Goal: Share content: Share content

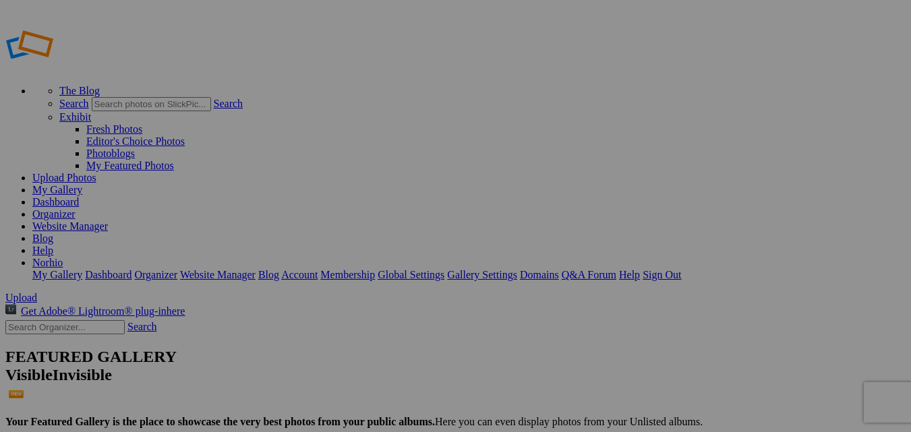
type input "Album-2025-10-10-1116"
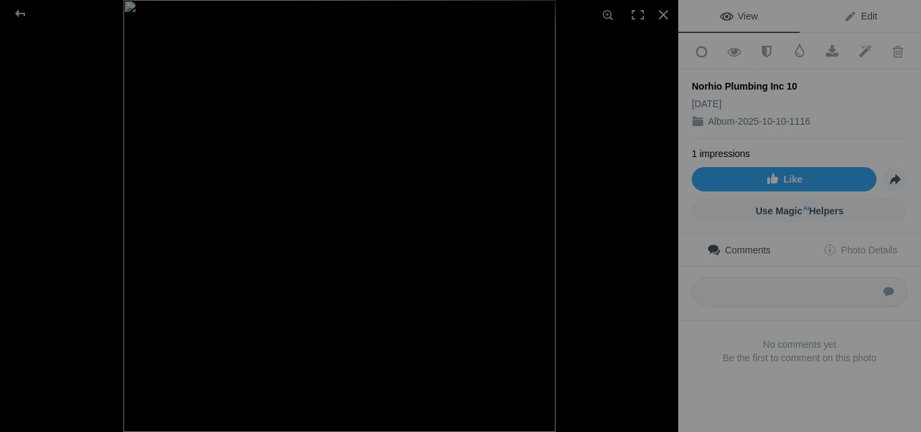
click at [852, 13] on span "Edit" at bounding box center [861, 16] width 34 height 11
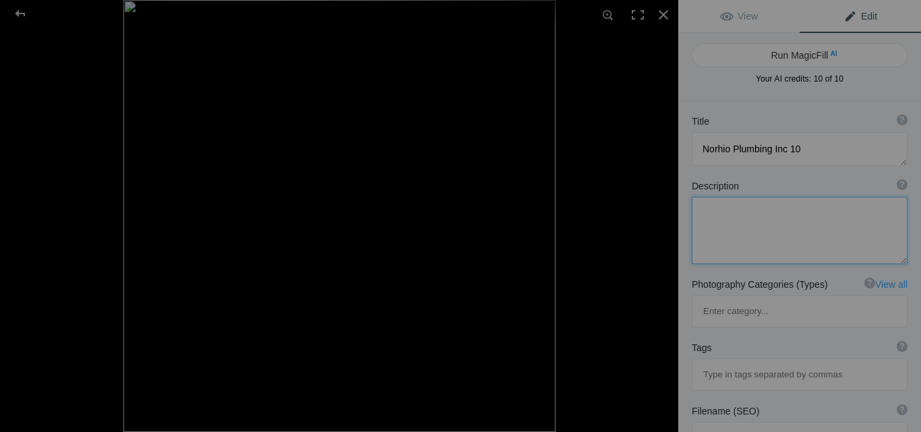
click at [752, 215] on textarea at bounding box center [800, 230] width 216 height 67
paste textarea "Norhio Plumbing Inc proudly serves [GEOGRAPHIC_DATA], [GEOGRAPHIC_DATA], [PERSO…"
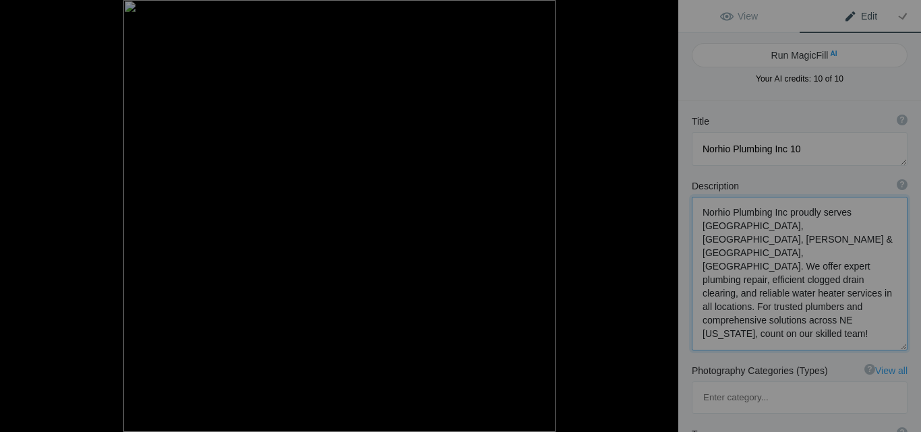
scroll to position [1, 0]
paste textarea "For More Information Visit Our Website - [URL][DOMAIN_NAME]"
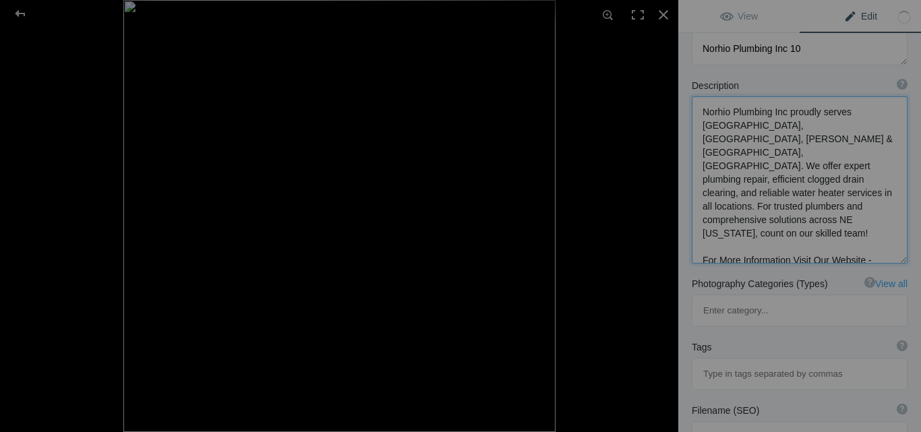
scroll to position [202, 0]
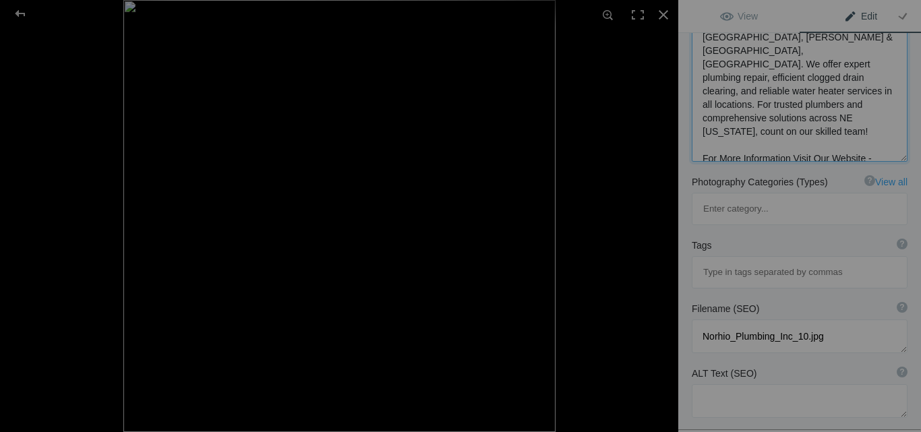
type textarea "Norhio Plumbing Inc proudly serves [GEOGRAPHIC_DATA], [GEOGRAPHIC_DATA], [PERSO…"
click at [759, 260] on input at bounding box center [799, 272] width 201 height 24
paste input "Plumber Aurora, [GEOGRAPHIC_DATA]"
type input "Plumber Aurora, [GEOGRAPHIC_DATA]"
paste input "Plumbing Repair [GEOGRAPHIC_DATA], [GEOGRAPHIC_DATA]"
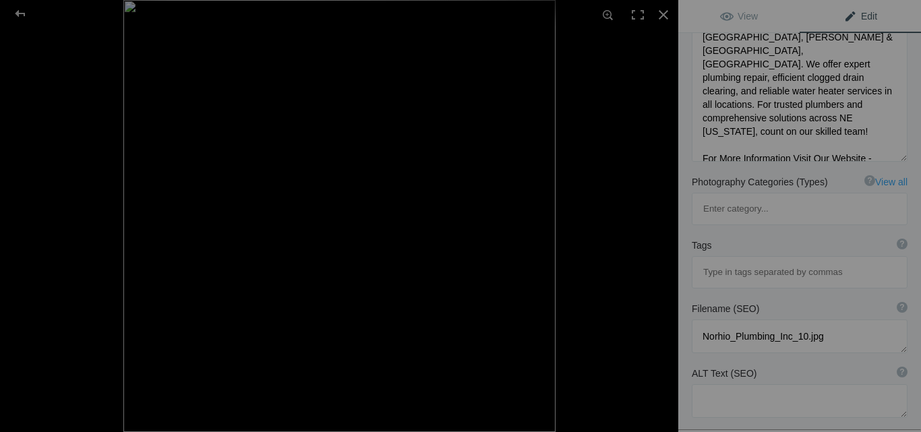
type input "Plumbing Repair [GEOGRAPHIC_DATA], [GEOGRAPHIC_DATA]"
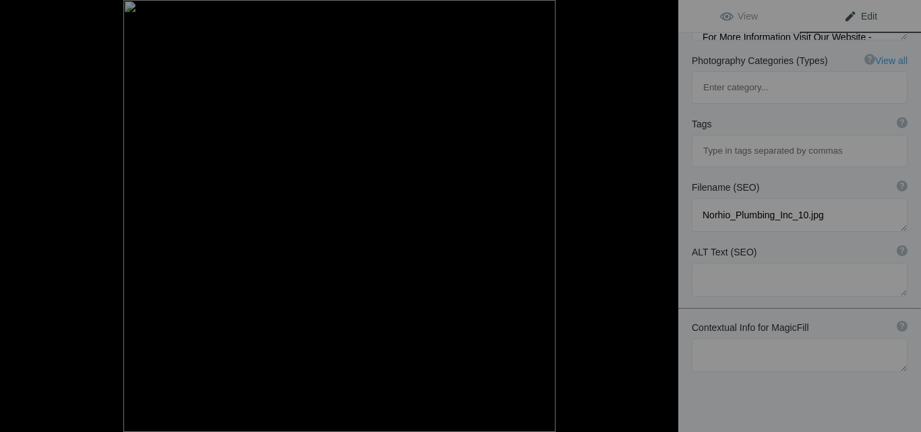
scroll to position [0, 0]
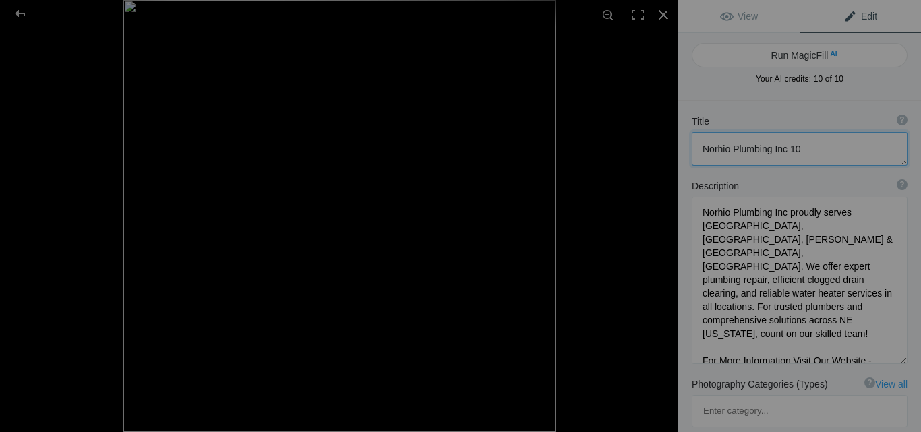
click at [750, 143] on textarea at bounding box center [800, 149] width 216 height 34
paste textarea ": Your Full-Service Plumbers in [GEOGRAPHIC_DATA] [US_STATE]"
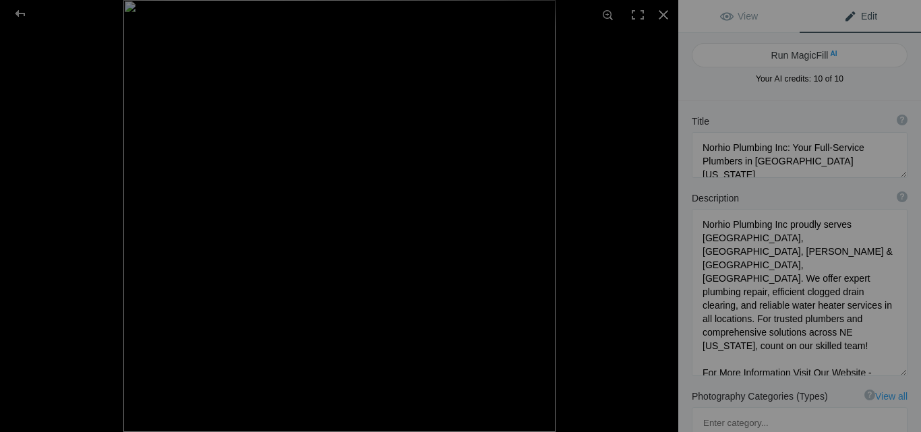
click at [796, 57] on button "Run MagicFill AI" at bounding box center [800, 55] width 216 height 24
click at [837, 90] on div at bounding box center [800, 90] width 216 height 0
click at [692, 90] on div at bounding box center [800, 90] width 216 height 0
click at [755, 90] on div at bounding box center [800, 90] width 216 height 0
type textarea "Expert Plumbing Services in [GEOGRAPHIC_DATA], [GEOGRAPHIC_DATA], [GEOGRAPHIC_D…"
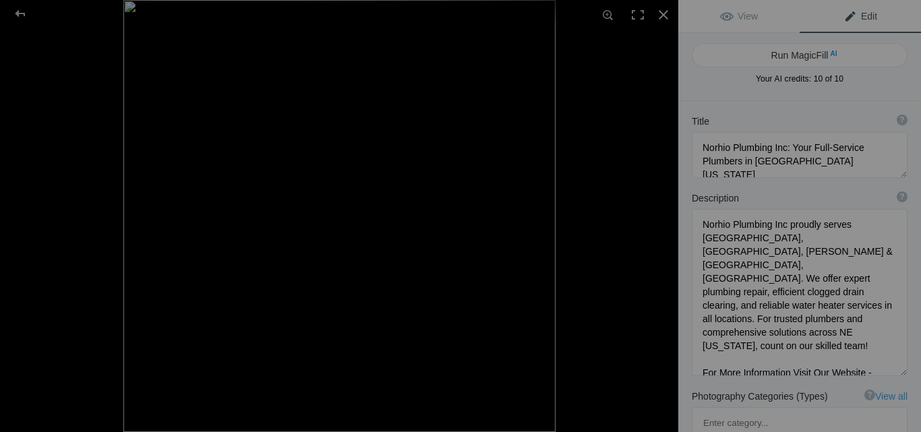
type textarea "Norhio Plumbing Inc delivers top-notch plumbing services across [GEOGRAPHIC_DAT…"
type textarea "norhio-plumbing-services-[GEOGRAPHIC_DATA]-chagrin-[PERSON_NAME]-[GEOGRAPHIC_DA…"
type textarea "Norhio Plumbing Inc service areas including [GEOGRAPHIC_DATA], [GEOGRAPHIC_DATA…"
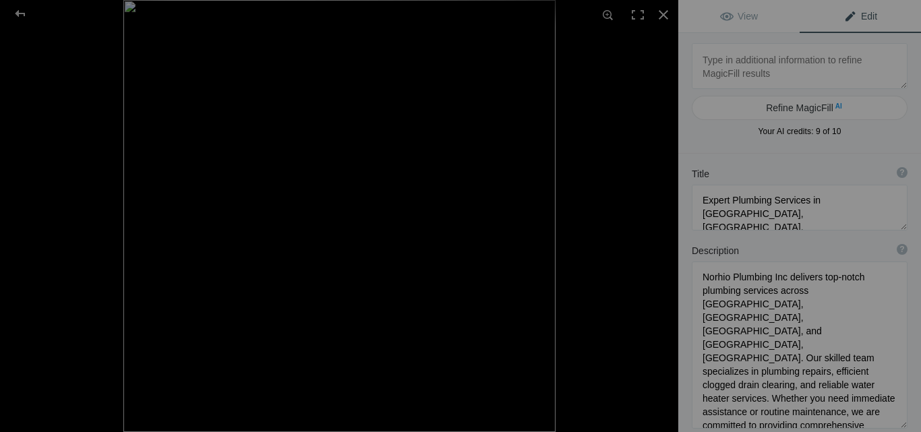
click at [859, 11] on span "Edit" at bounding box center [861, 16] width 34 height 11
click at [734, 17] on span "View" at bounding box center [739, 16] width 38 height 11
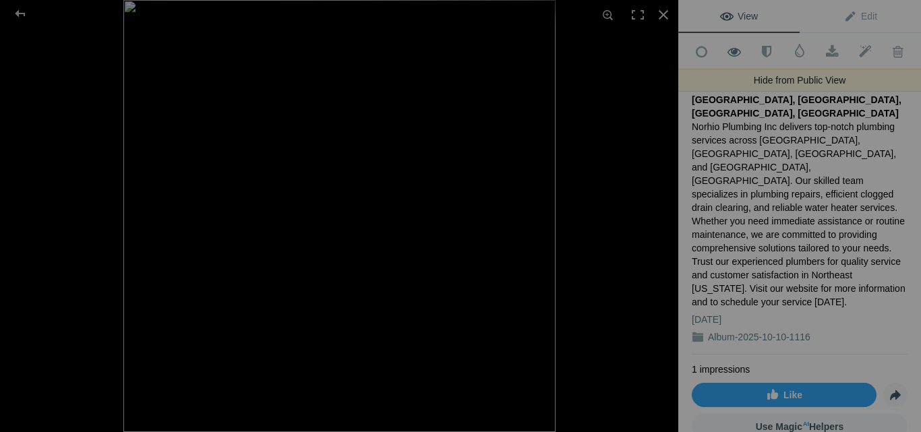
click at [726, 47] on span at bounding box center [734, 51] width 33 height 13
click at [736, 54] on span at bounding box center [734, 51] width 33 height 13
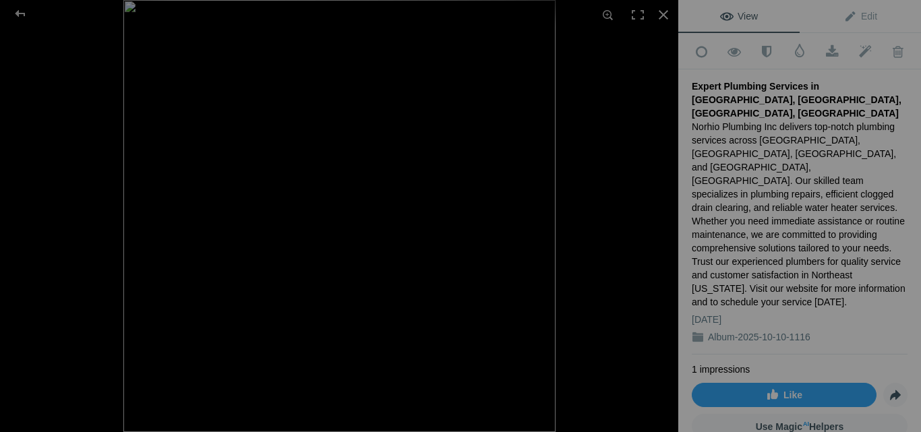
scroll to position [149, 0]
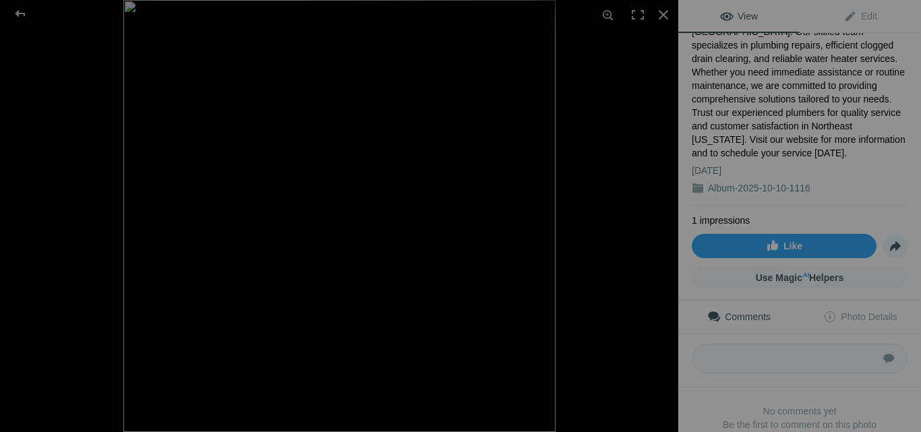
click at [884, 235] on span "Share" at bounding box center [895, 246] width 23 height 23
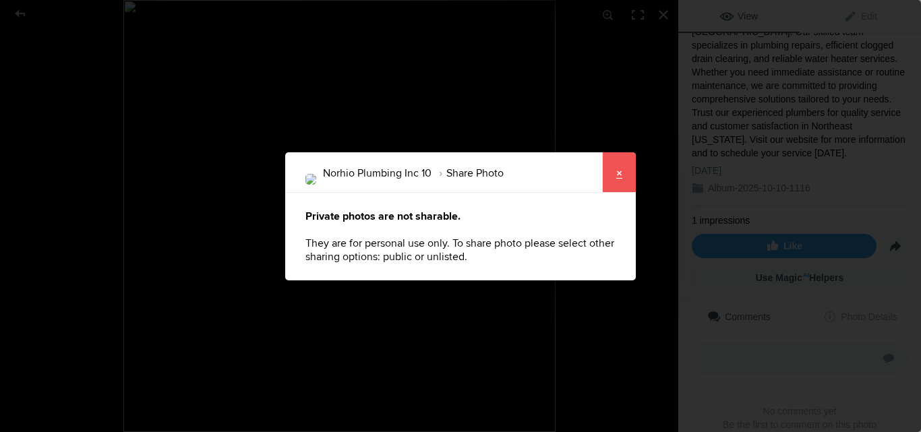
click at [622, 180] on link "×" at bounding box center [619, 172] width 34 height 40
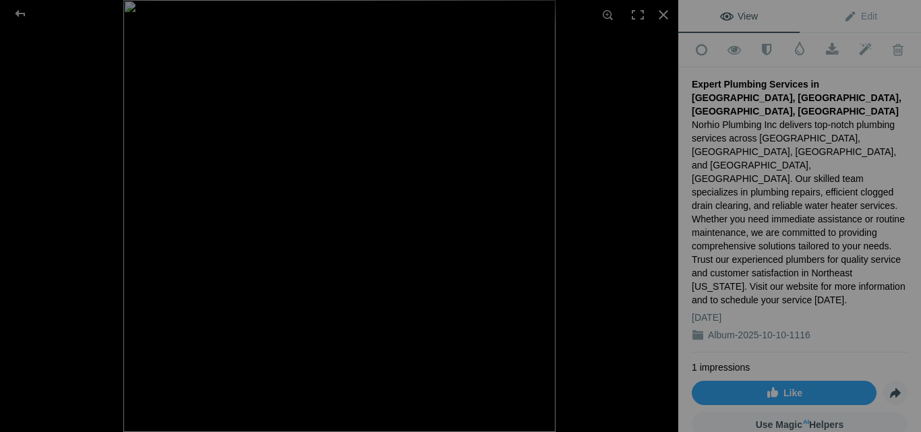
scroll to position [0, 0]
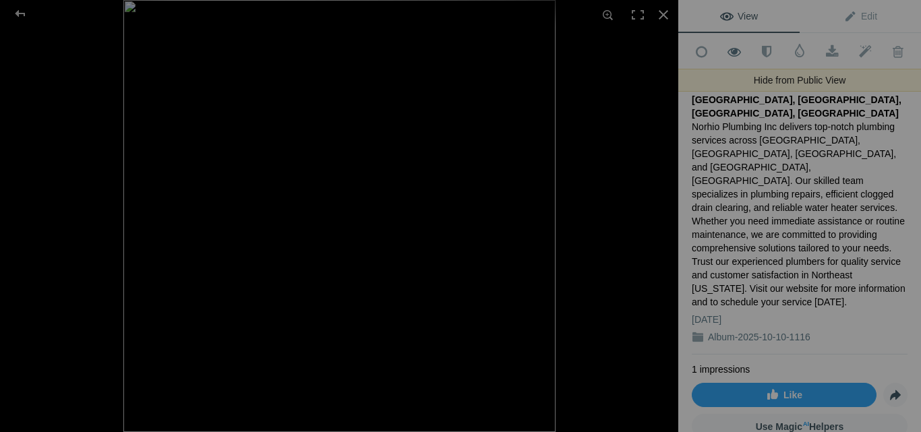
click at [736, 53] on span at bounding box center [734, 51] width 33 height 13
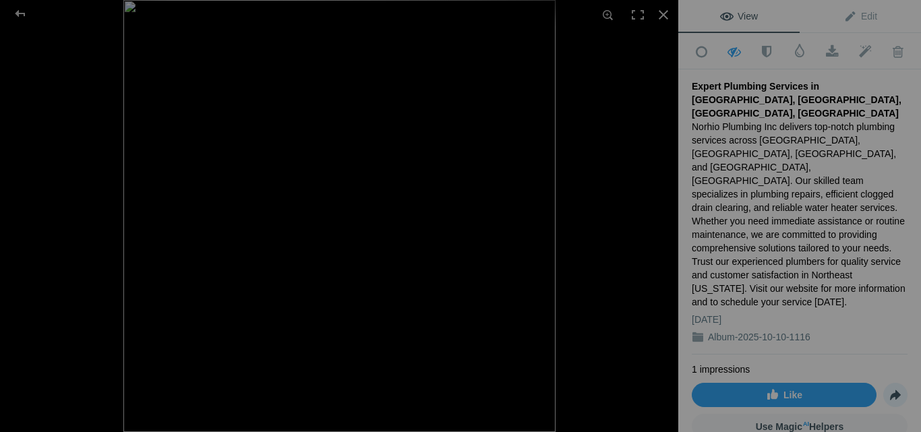
click at [885, 384] on span "Share" at bounding box center [895, 395] width 23 height 23
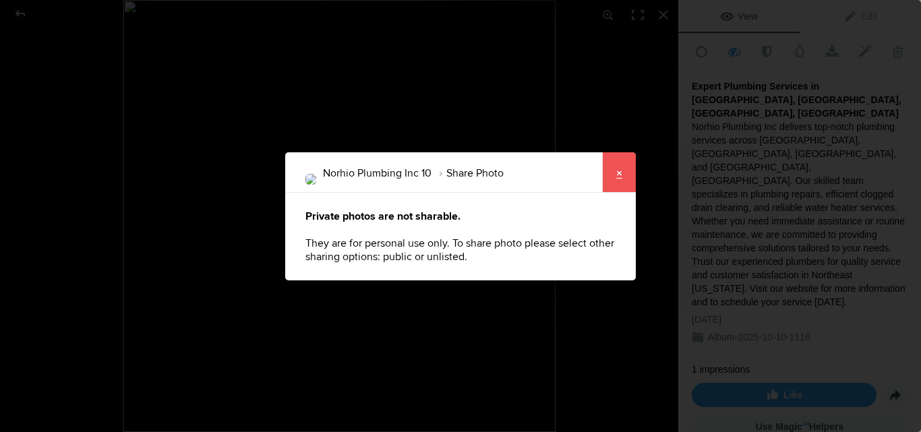
click at [615, 178] on link "×" at bounding box center [619, 172] width 34 height 40
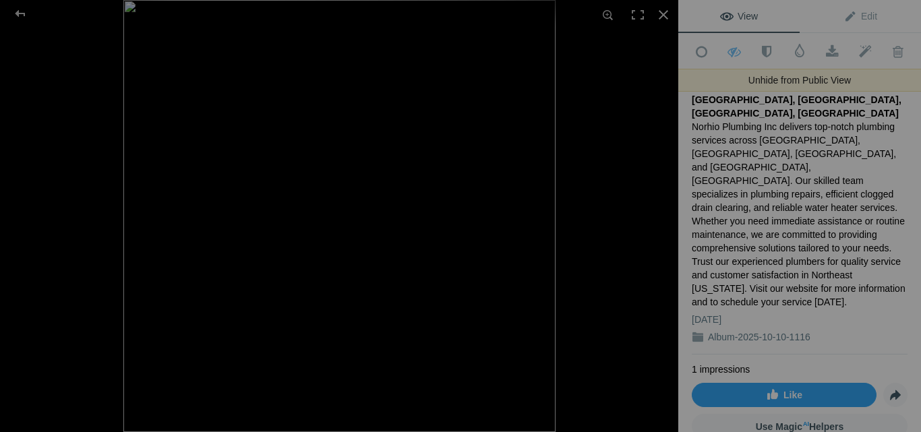
click at [729, 49] on span at bounding box center [734, 51] width 33 height 13
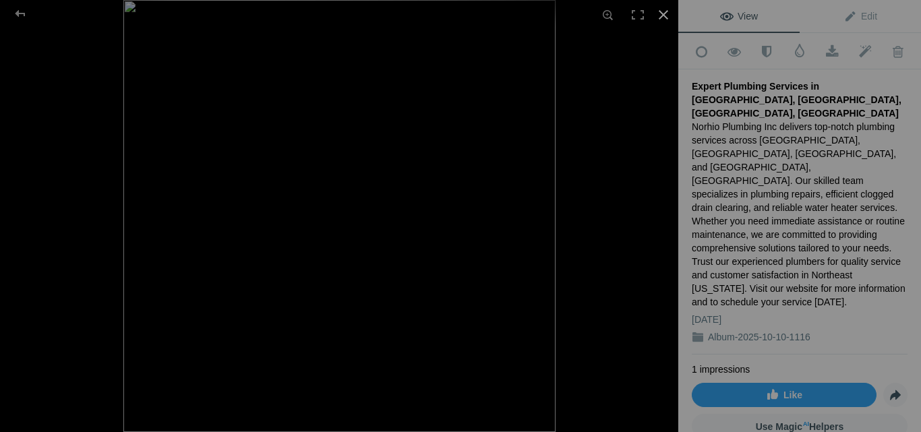
click at [665, 16] on div at bounding box center [664, 15] width 30 height 30
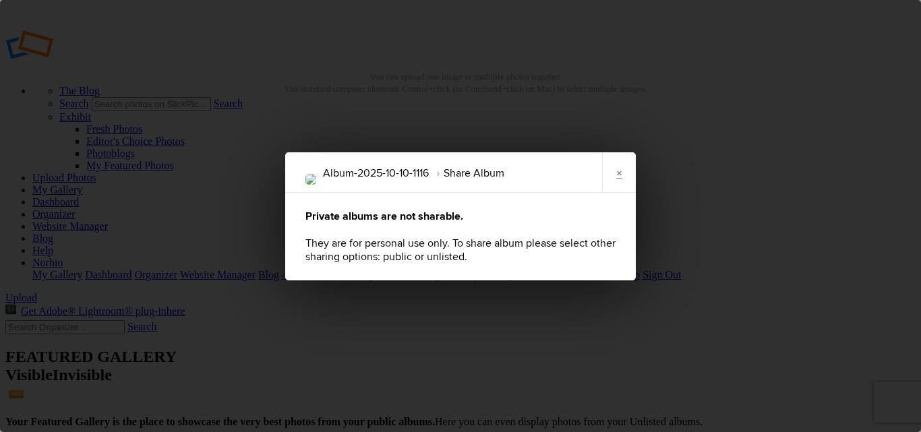
drag, startPoint x: 505, startPoint y: 176, endPoint x: 546, endPoint y: 177, distance: 40.5
click at [504, 176] on li "Share Album" at bounding box center [467, 173] width 76 height 23
click at [626, 175] on link "×" at bounding box center [619, 172] width 34 height 40
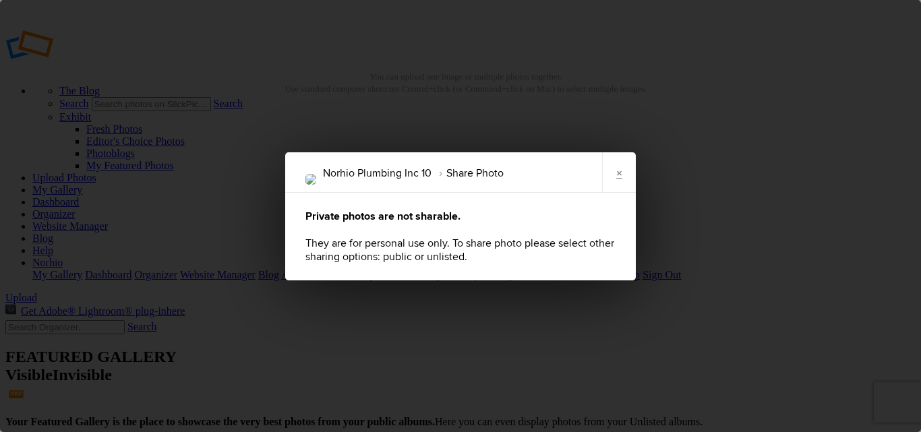
click at [481, 228] on div "Private photos are not sharable. They are for personal use only. To share photo…" at bounding box center [460, 237] width 351 height 88
click at [579, 251] on div "Private photos are not sharable. They are for personal use only. To share photo…" at bounding box center [460, 237] width 351 height 88
click at [618, 189] on link "×" at bounding box center [619, 172] width 34 height 40
